Goal: Task Accomplishment & Management: Use online tool/utility

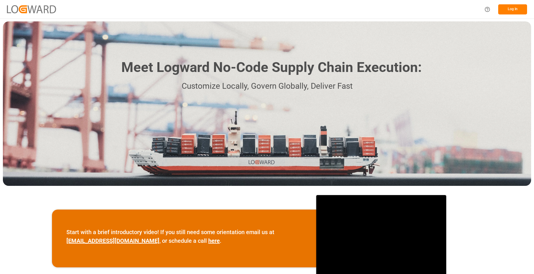
click at [508, 10] on button "Log In" at bounding box center [513, 9] width 29 height 10
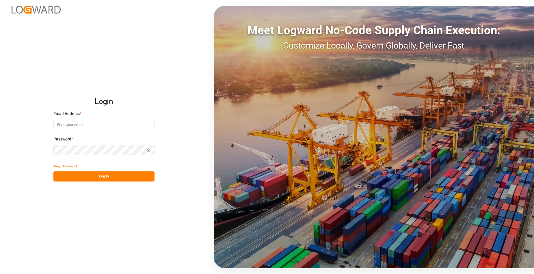
type input "[EMAIL_ADDRESS][DOMAIN_NAME]"
click at [94, 182] on button "Log In" at bounding box center [103, 176] width 101 height 10
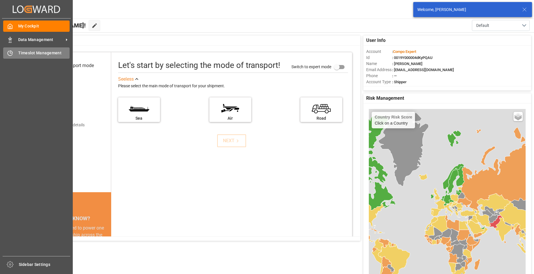
click at [13, 52] on icon at bounding box center [10, 53] width 6 height 6
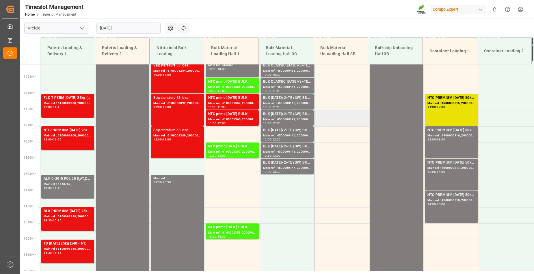
scroll to position [221, 0]
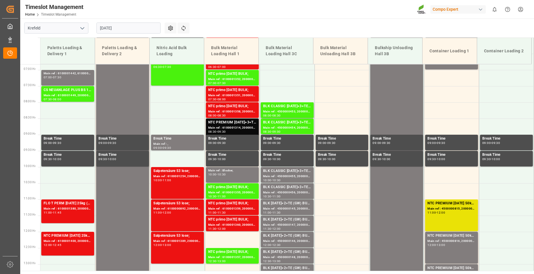
click at [134, 29] on input "[DATE]" at bounding box center [129, 28] width 64 height 11
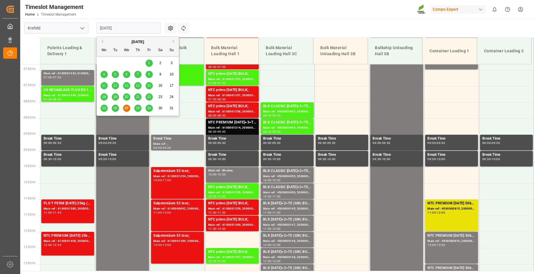
click at [134, 29] on input "[DATE]" at bounding box center [129, 28] width 64 height 11
click at [137, 109] on span "28" at bounding box center [138, 108] width 4 height 4
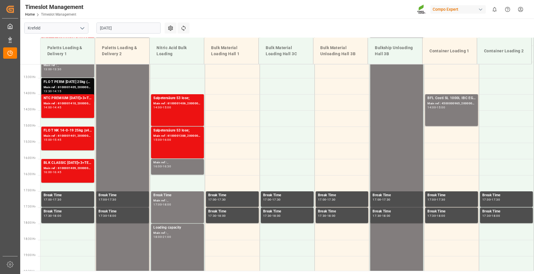
scroll to position [250, 0]
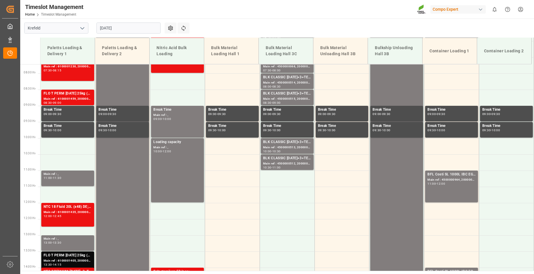
click at [127, 24] on input "[DATE]" at bounding box center [129, 28] width 64 height 11
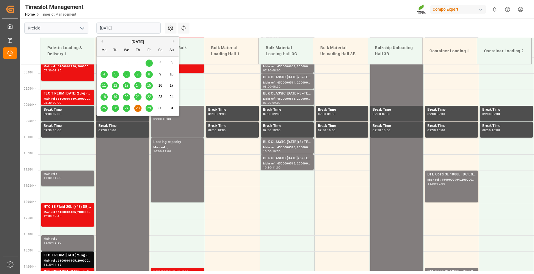
click at [125, 109] on span "27" at bounding box center [127, 108] width 4 height 4
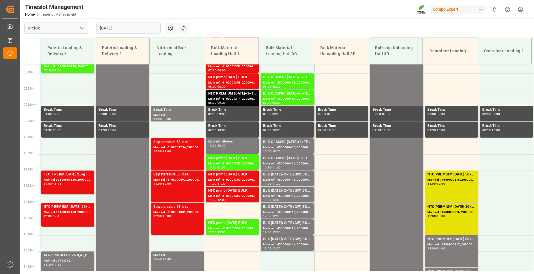
click at [130, 27] on input "[DATE]" at bounding box center [129, 28] width 64 height 11
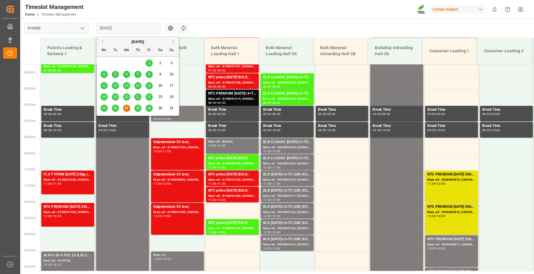
click at [138, 108] on span "28" at bounding box center [138, 108] width 4 height 4
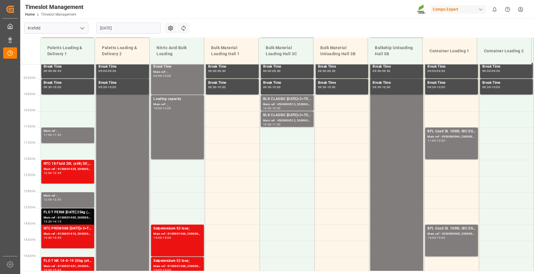
scroll to position [279, 0]
